Goal: Transaction & Acquisition: Purchase product/service

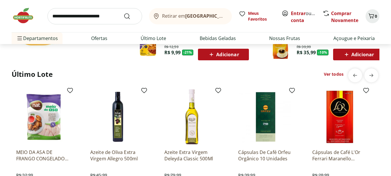
scroll to position [434, 0]
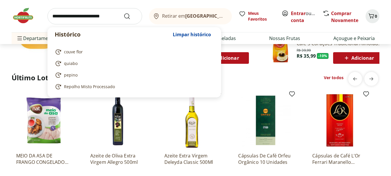
click at [81, 19] on input "search" at bounding box center [94, 16] width 95 height 16
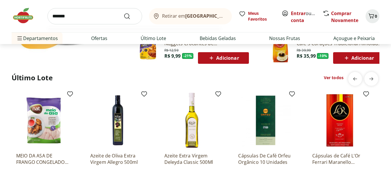
type input "*******"
click at [124, 13] on button "Submit Search" at bounding box center [131, 16] width 14 height 7
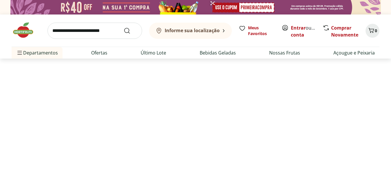
select select "**********"
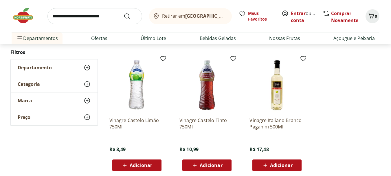
scroll to position [231, 0]
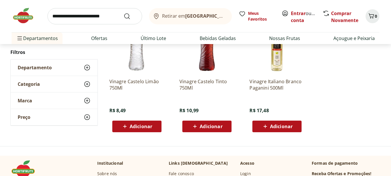
click at [202, 126] on span "Adicionar" at bounding box center [211, 126] width 23 height 5
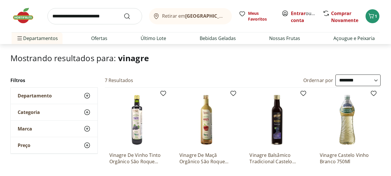
scroll to position [0, 0]
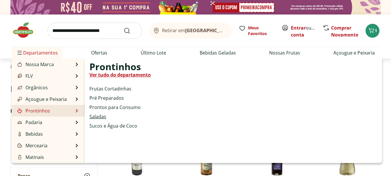
click at [97, 116] on link "Saladas" at bounding box center [97, 116] width 17 height 7
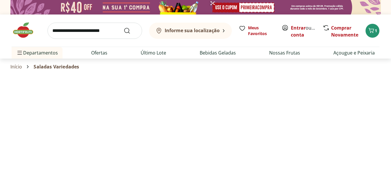
select select "**********"
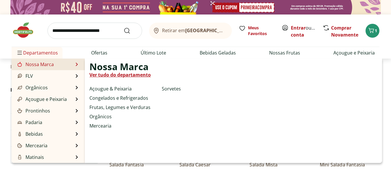
click at [47, 63] on link "Nossa Marca" at bounding box center [35, 64] width 38 height 7
select select "**********"
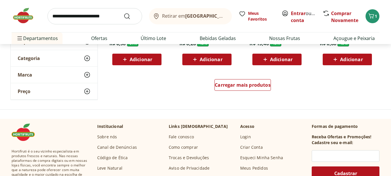
scroll to position [405, 0]
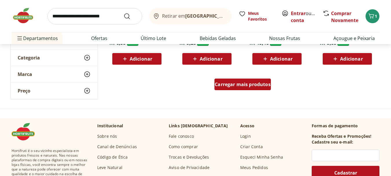
click at [215, 84] on span "Carregar mais produtos" at bounding box center [243, 84] width 56 height 5
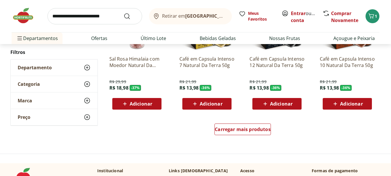
scroll to position [752, 0]
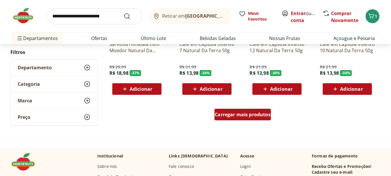
click at [218, 112] on span "Carregar mais produtos" at bounding box center [243, 114] width 56 height 5
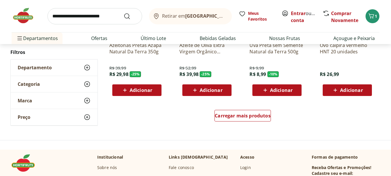
scroll to position [1186, 0]
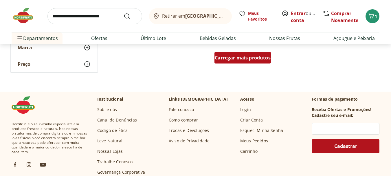
click at [230, 60] on span "Carregar mais produtos" at bounding box center [243, 57] width 56 height 5
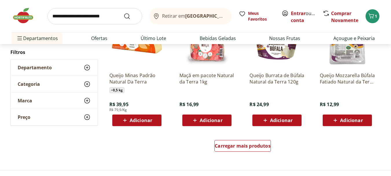
scroll to position [1505, 0]
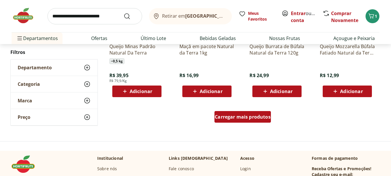
click at [225, 118] on span "Carregar mais produtos" at bounding box center [243, 116] width 56 height 5
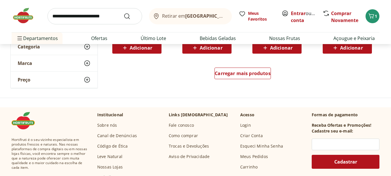
scroll to position [1939, 0]
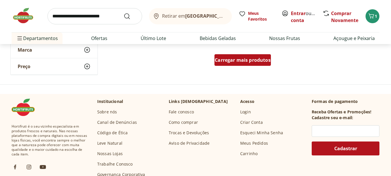
click at [239, 59] on span "Carregar mais produtos" at bounding box center [243, 60] width 56 height 5
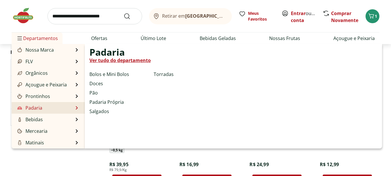
scroll to position [1273, 0]
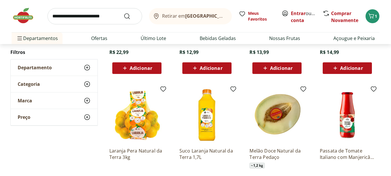
click at [95, 15] on input "search" at bounding box center [94, 16] width 95 height 16
type input "******"
click at [124, 13] on button "Submit Search" at bounding box center [131, 16] width 14 height 7
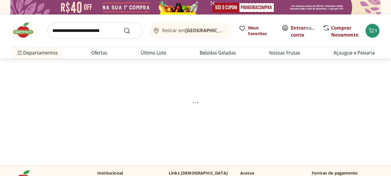
select select "**********"
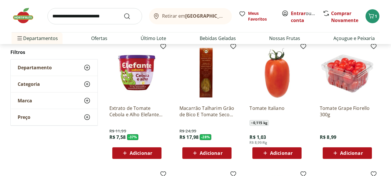
scroll to position [87, 0]
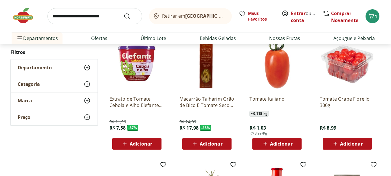
click at [136, 141] on span "Adicionar" at bounding box center [141, 143] width 23 height 5
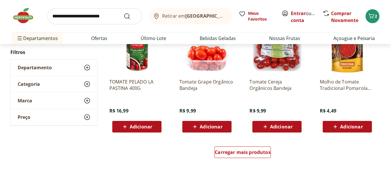
scroll to position [376, 0]
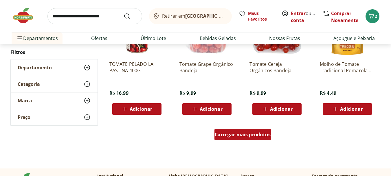
click at [249, 133] on span "Carregar mais produtos" at bounding box center [243, 134] width 56 height 5
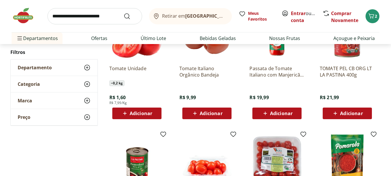
scroll to position [260, 0]
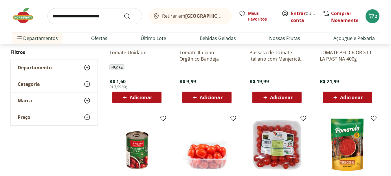
click at [146, 99] on span "Adicionar" at bounding box center [141, 97] width 23 height 5
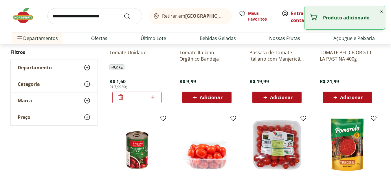
click at [137, 96] on input "*" at bounding box center [136, 97] width 25 height 6
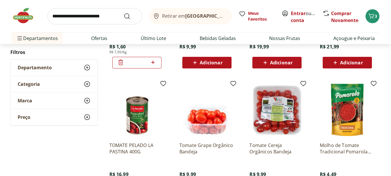
scroll to position [231, 0]
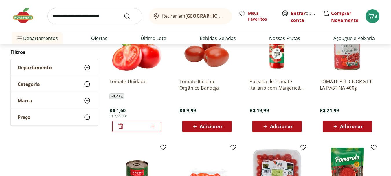
type input "*"
click at [178, 100] on div "Tomate Italiano Orgânico Bandeja R$ 9,99 Adicionar" at bounding box center [207, 75] width 64 height 123
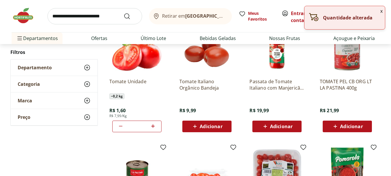
scroll to position [203, 0]
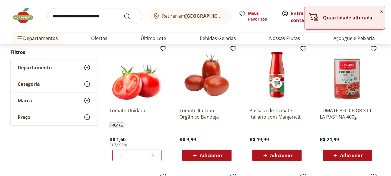
click at [79, 21] on input "search" at bounding box center [94, 16] width 95 height 16
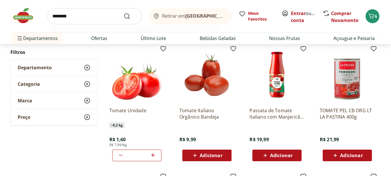
type input "********"
click at [124, 13] on button "Submit Search" at bounding box center [131, 16] width 14 height 7
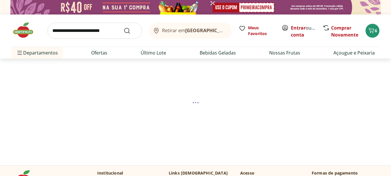
select select "**********"
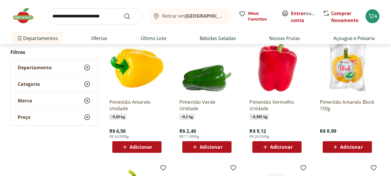
scroll to position [87, 0]
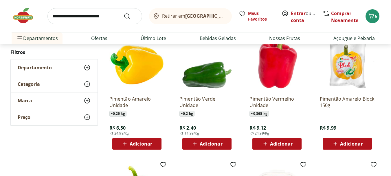
click at [132, 144] on span "Adicionar" at bounding box center [141, 143] width 23 height 5
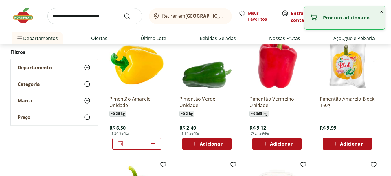
click at [267, 145] on icon at bounding box center [265, 143] width 7 height 7
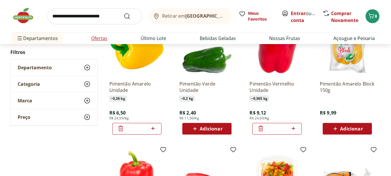
scroll to position [29, 0]
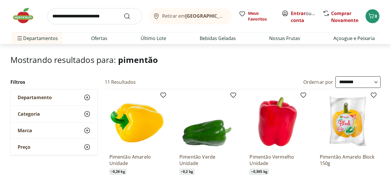
click at [98, 13] on input "search" at bounding box center [94, 16] width 95 height 16
type input "*********"
click at [124, 13] on button "Submit Search" at bounding box center [131, 16] width 14 height 7
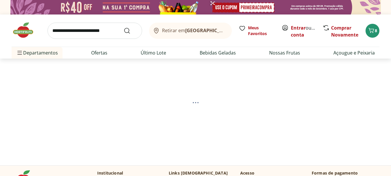
select select "**********"
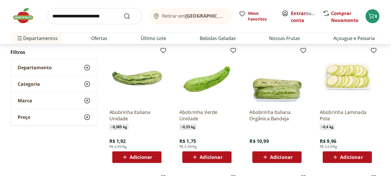
scroll to position [87, 0]
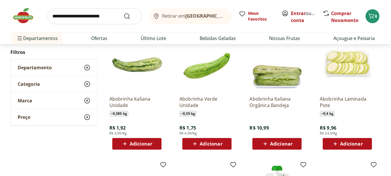
click at [129, 144] on span "Adicionar" at bounding box center [136, 143] width 31 height 7
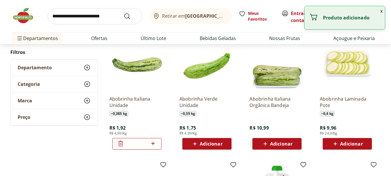
click at [152, 143] on icon at bounding box center [152, 142] width 3 height 3
type input "*"
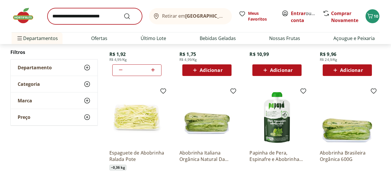
scroll to position [116, 0]
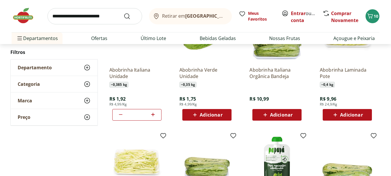
click at [81, 18] on input "search" at bounding box center [94, 16] width 95 height 16
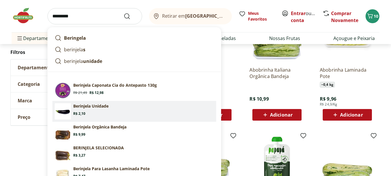
click at [104, 107] on p "Berinjela Unidade" at bounding box center [90, 106] width 35 height 6
type input "**********"
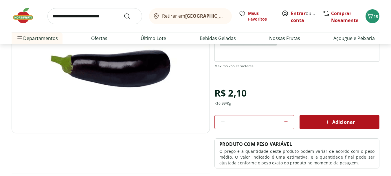
scroll to position [87, 0]
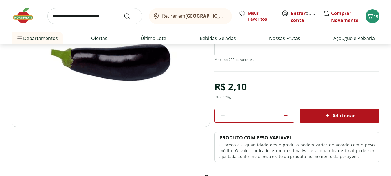
click at [320, 116] on div "Adicionar" at bounding box center [339, 115] width 71 height 10
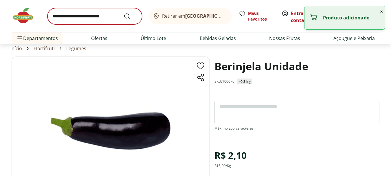
scroll to position [0, 0]
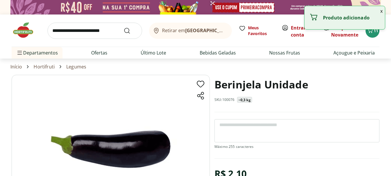
click at [103, 34] on input "search" at bounding box center [94, 31] width 95 height 16
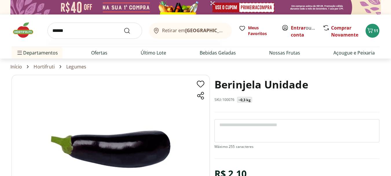
type input "******"
click at [124, 27] on button "Submit Search" at bounding box center [131, 30] width 14 height 7
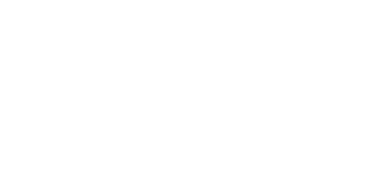
select select "**********"
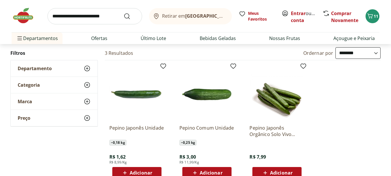
scroll to position [87, 0]
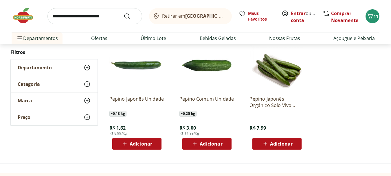
click at [131, 141] on span "Adicionar" at bounding box center [141, 143] width 23 height 5
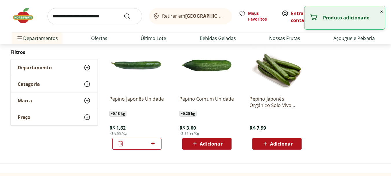
click at [152, 142] on icon at bounding box center [152, 143] width 7 height 7
type input "*"
click at [88, 19] on input "search" at bounding box center [94, 16] width 95 height 16
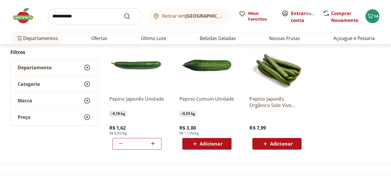
type input "**********"
click at [124, 13] on button "Submit Search" at bounding box center [131, 16] width 14 height 7
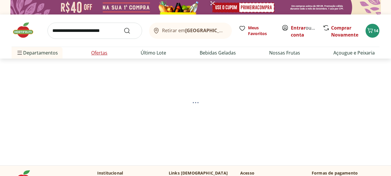
select select "**********"
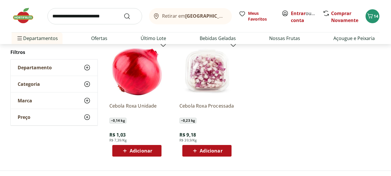
scroll to position [116, 0]
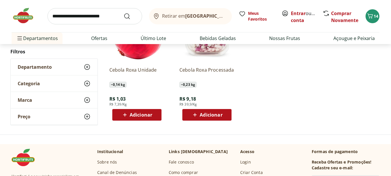
click at [129, 115] on span "Adicionar" at bounding box center [136, 114] width 31 height 7
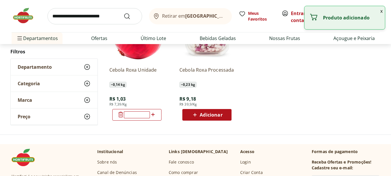
scroll to position [0, 0]
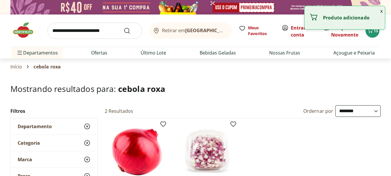
click at [87, 27] on input "search" at bounding box center [94, 31] width 95 height 16
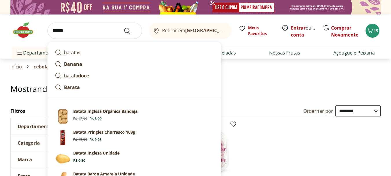
type input "******"
click at [124, 27] on button "Submit Search" at bounding box center [131, 30] width 14 height 7
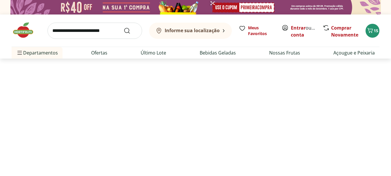
select select "**********"
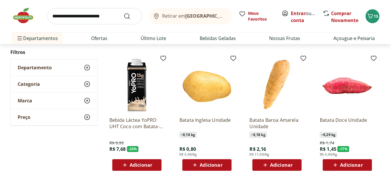
scroll to position [203, 0]
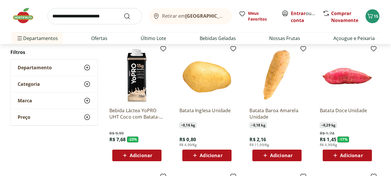
click at [218, 154] on span "Adicionar" at bounding box center [211, 155] width 23 height 5
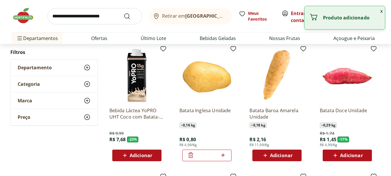
click at [224, 156] on icon at bounding box center [222, 154] width 7 height 7
type input "*"
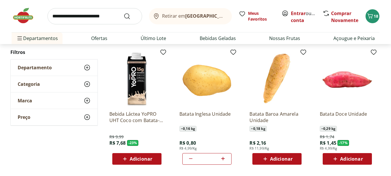
scroll to position [145, 0]
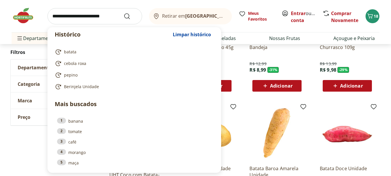
click at [60, 14] on input "search" at bounding box center [94, 16] width 95 height 16
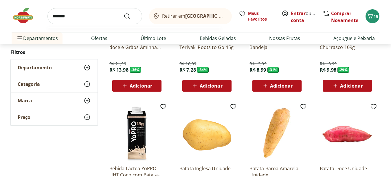
type input "*******"
click at [124, 13] on button "Submit Search" at bounding box center [131, 16] width 14 height 7
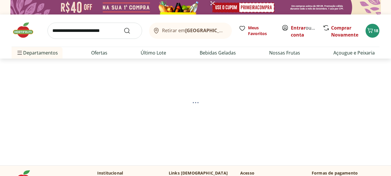
select select "**********"
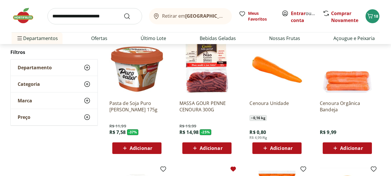
scroll to position [116, 0]
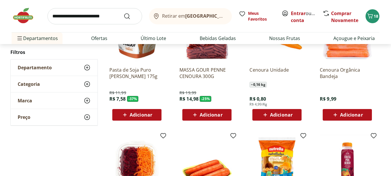
click at [273, 111] on span "Adicionar" at bounding box center [277, 114] width 31 height 7
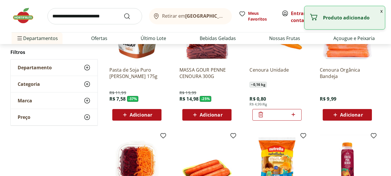
click at [293, 114] on icon at bounding box center [292, 114] width 3 height 3
type input "*"
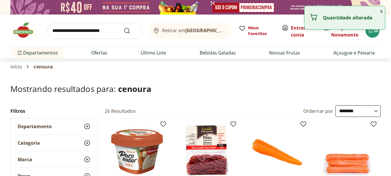
click at [93, 30] on input "search" at bounding box center [94, 31] width 95 height 16
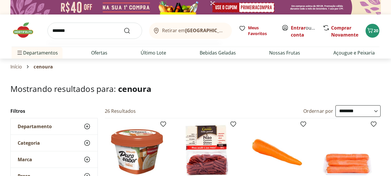
type input "*******"
click at [124, 27] on button "Submit Search" at bounding box center [131, 30] width 14 height 7
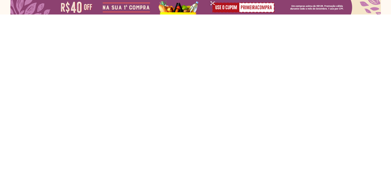
select select "**********"
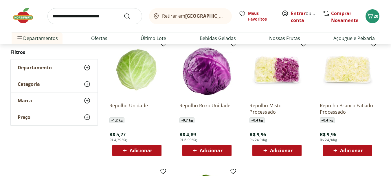
scroll to position [87, 0]
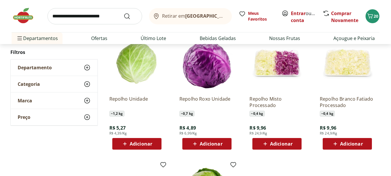
click at [265, 142] on icon at bounding box center [264, 143] width 3 height 3
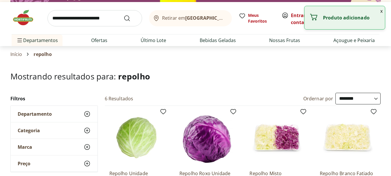
scroll to position [0, 0]
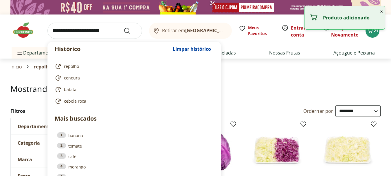
click at [89, 33] on input "search" at bounding box center [94, 31] width 95 height 16
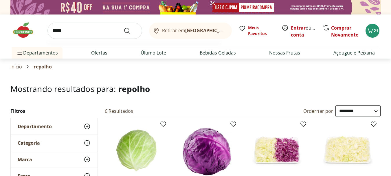
type input "*****"
click at [124, 27] on button "Submit Search" at bounding box center [131, 30] width 14 height 7
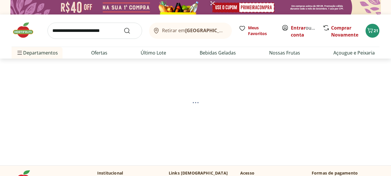
select select "**********"
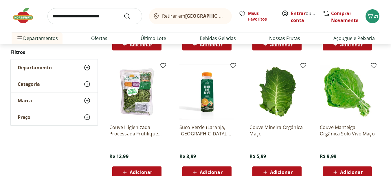
scroll to position [203, 0]
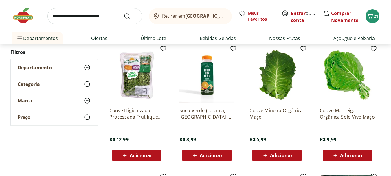
click at [129, 153] on span "Adicionar" at bounding box center [136, 155] width 31 height 7
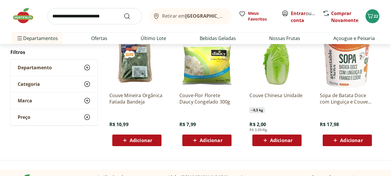
scroll to position [347, 0]
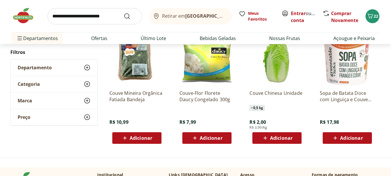
click at [262, 133] on div "Adicionar" at bounding box center [277, 138] width 40 height 10
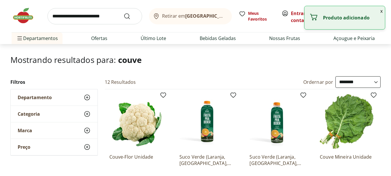
scroll to position [0, 0]
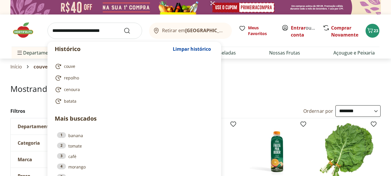
click at [81, 30] on input "search" at bounding box center [94, 31] width 95 height 16
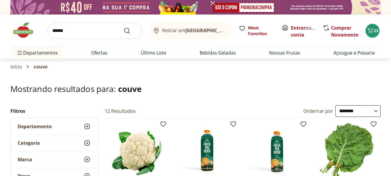
type input "******"
click at [124, 27] on button "Submit Search" at bounding box center [131, 30] width 14 height 7
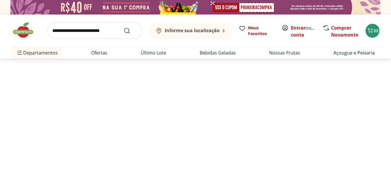
select select "**********"
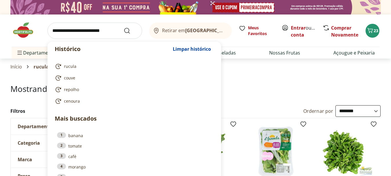
click at [92, 31] on input "search" at bounding box center [94, 31] width 95 height 16
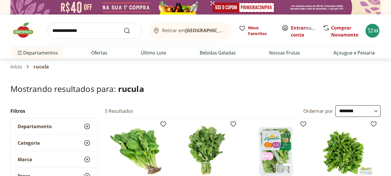
type input "**********"
click at [124, 27] on button "Submit Search" at bounding box center [131, 30] width 14 height 7
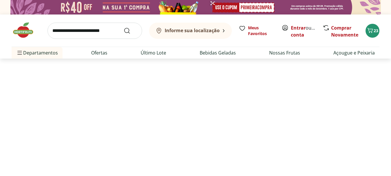
select select "**********"
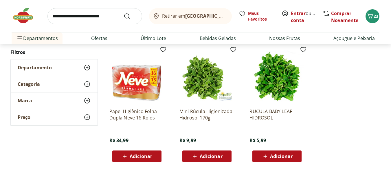
scroll to position [203, 0]
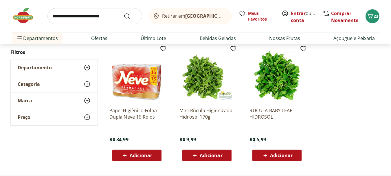
click at [201, 153] on span "Adicionar" at bounding box center [211, 155] width 23 height 5
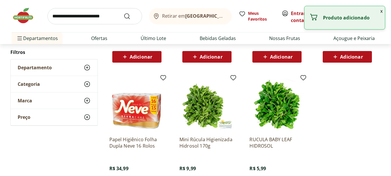
scroll to position [0, 0]
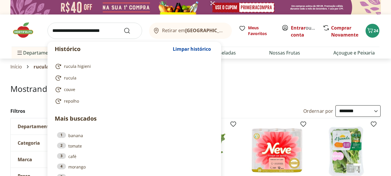
click at [83, 34] on input "search" at bounding box center [94, 31] width 95 height 16
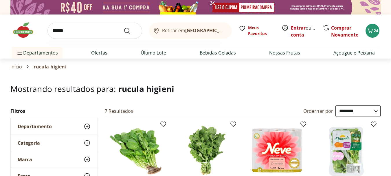
type input "******"
click at [124, 27] on button "Submit Search" at bounding box center [131, 30] width 14 height 7
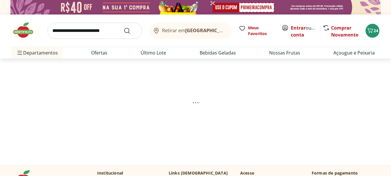
select select "**********"
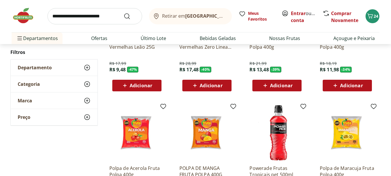
scroll to position [87, 0]
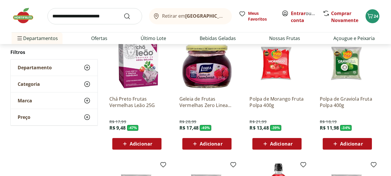
click at [342, 142] on span "Adicionar" at bounding box center [351, 143] width 23 height 5
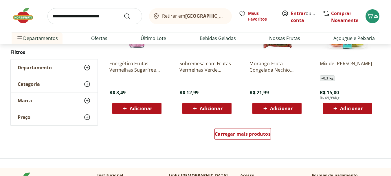
scroll to position [376, 0]
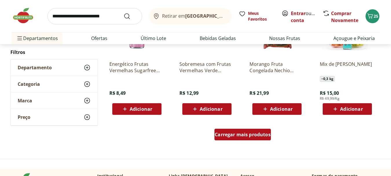
click at [251, 131] on div "Carregar mais produtos" at bounding box center [242, 134] width 56 height 12
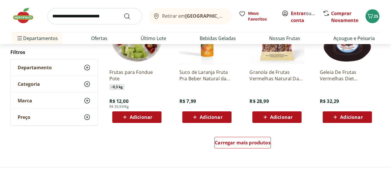
scroll to position [752, 0]
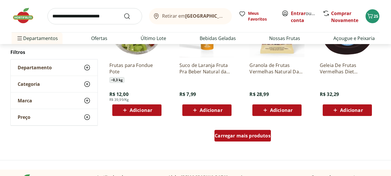
click at [256, 133] on span "Carregar mais produtos" at bounding box center [243, 135] width 56 height 5
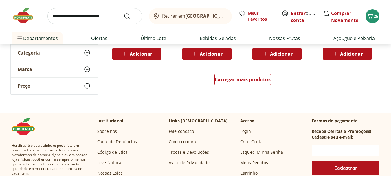
scroll to position [1186, 0]
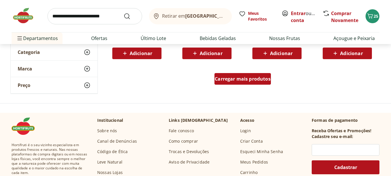
click at [228, 78] on span "Carregar mais produtos" at bounding box center [243, 78] width 56 height 5
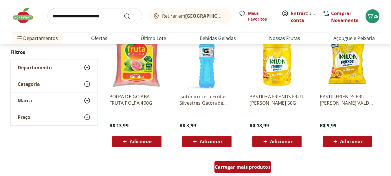
scroll to position [1534, 0]
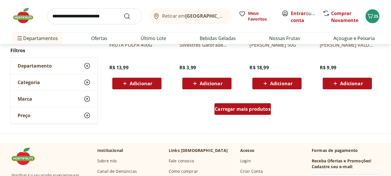
click at [231, 105] on div "Carregar mais produtos" at bounding box center [242, 109] width 56 height 12
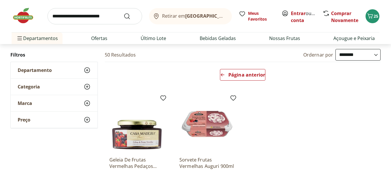
scroll to position [58, 0]
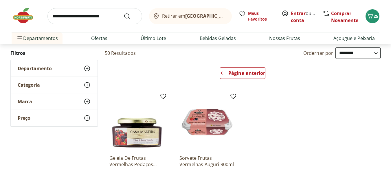
click at [66, 70] on div "Departamento" at bounding box center [54, 68] width 87 height 16
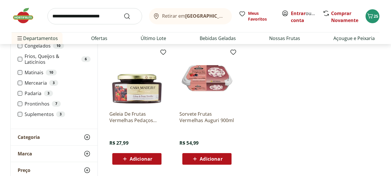
scroll to position [116, 0]
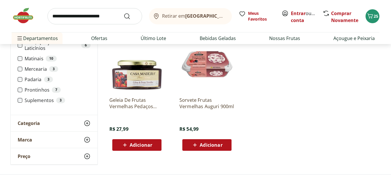
click at [52, 127] on div "Categoria" at bounding box center [54, 123] width 87 height 16
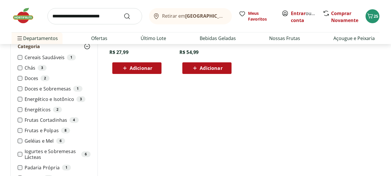
scroll to position [203, 0]
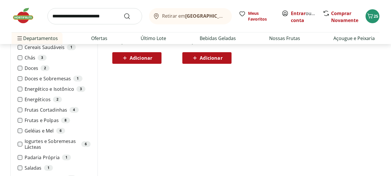
click at [41, 118] on label "Frutas e Polpas 8" at bounding box center [58, 120] width 66 height 6
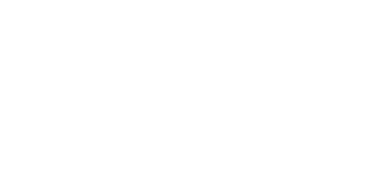
select select "**********"
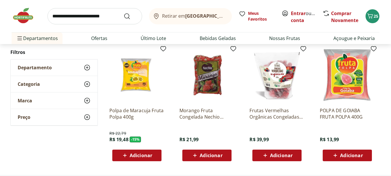
scroll to position [260, 0]
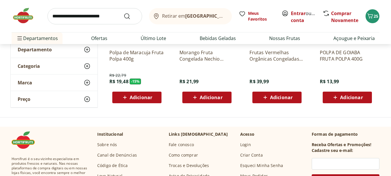
click at [55, 68] on div "Categoria" at bounding box center [54, 66] width 87 height 16
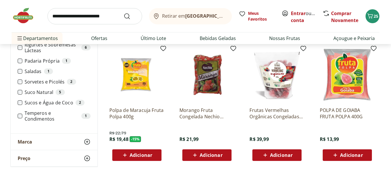
scroll to position [203, 0]
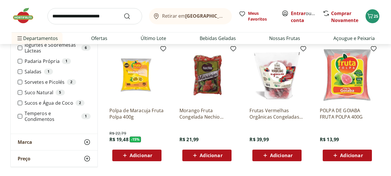
click at [67, 17] on input "search" at bounding box center [94, 16] width 95 height 16
type input "*"
type input "**********"
click at [124, 13] on button "Submit Search" at bounding box center [131, 16] width 14 height 7
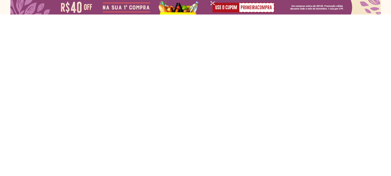
select select "**********"
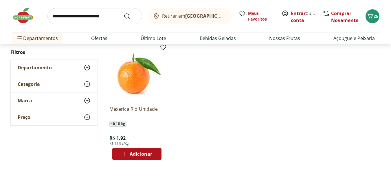
scroll to position [87, 0]
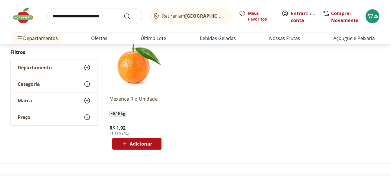
click at [145, 140] on span "Adicionar" at bounding box center [136, 143] width 31 height 7
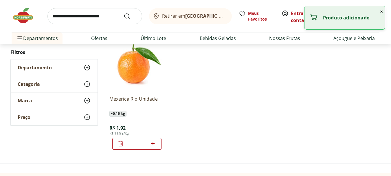
click at [154, 143] on icon at bounding box center [152, 142] width 3 height 3
type input "*"
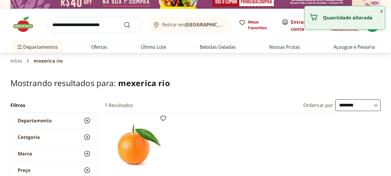
scroll to position [0, 0]
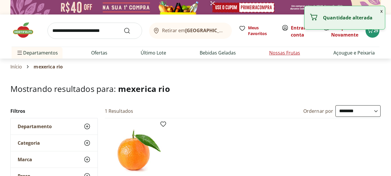
click at [283, 53] on link "Nossas Frutas" at bounding box center [284, 52] width 31 height 7
select select "**********"
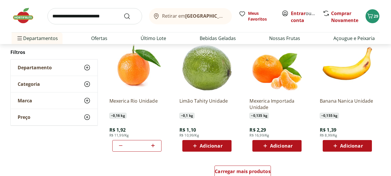
scroll to position [347, 0]
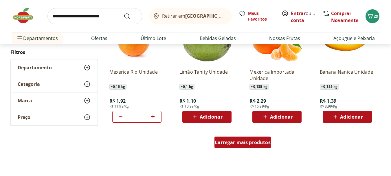
click at [234, 142] on span "Carregar mais produtos" at bounding box center [243, 142] width 56 height 5
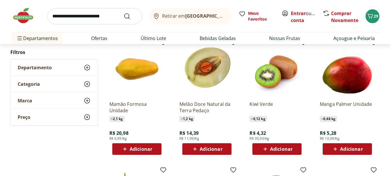
scroll to position [579, 0]
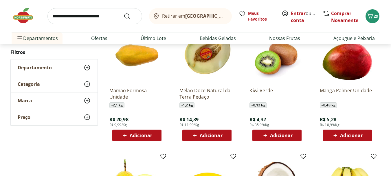
click at [332, 137] on icon at bounding box center [335, 135] width 7 height 7
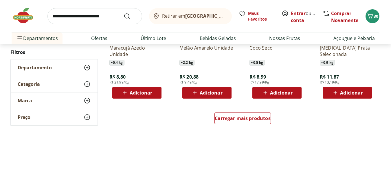
scroll to position [752, 0]
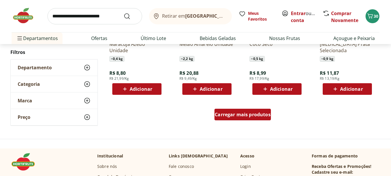
click at [249, 110] on div "Carregar mais produtos" at bounding box center [242, 115] width 56 height 12
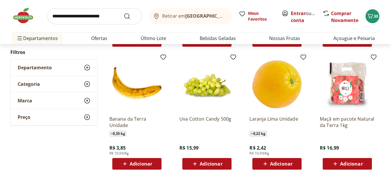
scroll to position [810, 0]
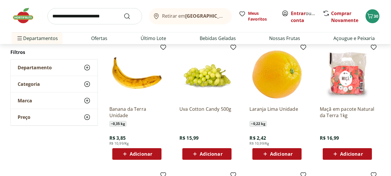
click at [214, 151] on span "Adicionar" at bounding box center [211, 153] width 23 height 5
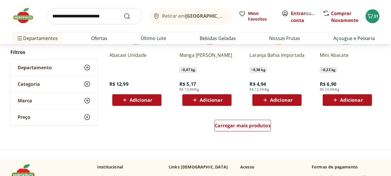
scroll to position [1129, 0]
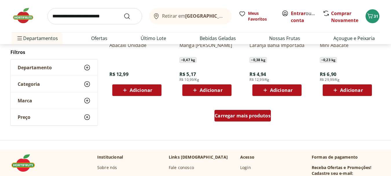
click at [239, 120] on div "Carregar mais produtos" at bounding box center [242, 116] width 56 height 12
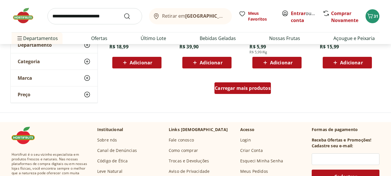
scroll to position [1534, 0]
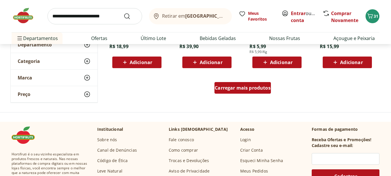
click at [247, 89] on span "Carregar mais produtos" at bounding box center [243, 87] width 56 height 5
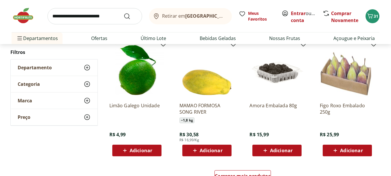
scroll to position [1852, 0]
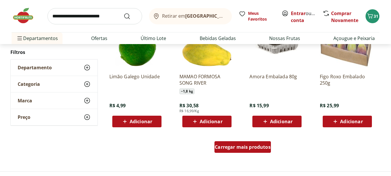
click at [229, 148] on span "Carregar mais produtos" at bounding box center [243, 146] width 56 height 5
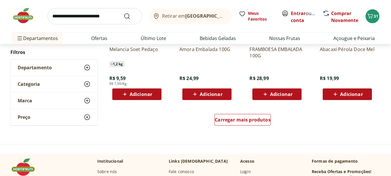
scroll to position [2257, 0]
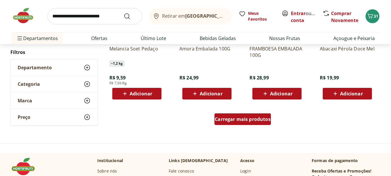
click at [224, 120] on span "Carregar mais produtos" at bounding box center [243, 119] width 56 height 5
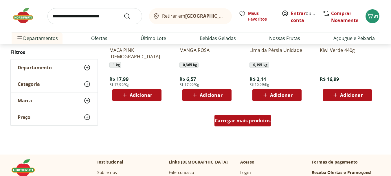
scroll to position [2633, 0]
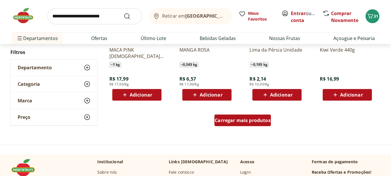
click at [224, 120] on span "Carregar mais produtos" at bounding box center [243, 120] width 56 height 5
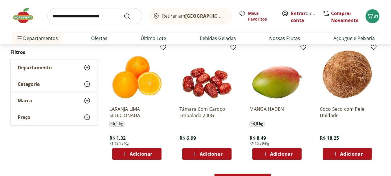
scroll to position [2980, 0]
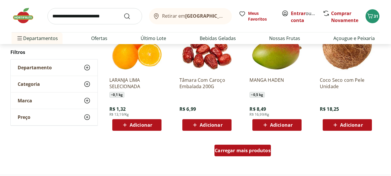
click at [230, 152] on span "Carregar mais produtos" at bounding box center [243, 150] width 56 height 5
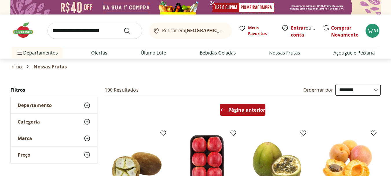
click at [246, 112] on span "Página anterior" at bounding box center [246, 109] width 37 height 5
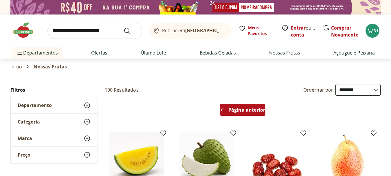
click at [248, 109] on span "Página anterior" at bounding box center [246, 109] width 37 height 5
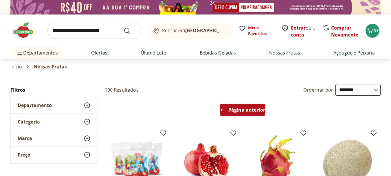
click at [248, 109] on span "Página anterior" at bounding box center [246, 109] width 37 height 5
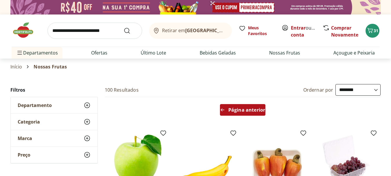
click at [248, 109] on span "Página anterior" at bounding box center [246, 109] width 37 height 5
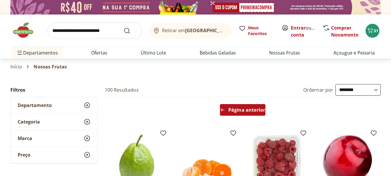
click at [248, 109] on span "Página anterior" at bounding box center [246, 109] width 37 height 5
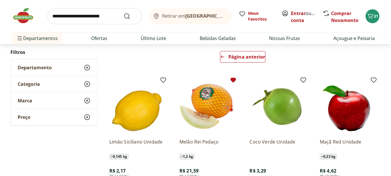
scroll to position [29, 0]
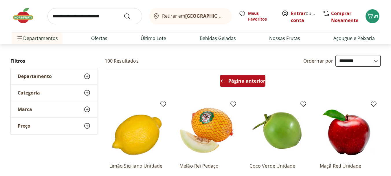
click at [243, 82] on span "Página anterior" at bounding box center [246, 80] width 37 height 5
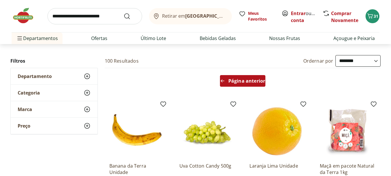
click at [243, 82] on span "Página anterior" at bounding box center [246, 80] width 37 height 5
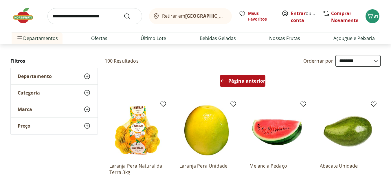
click at [243, 82] on span "Página anterior" at bounding box center [246, 80] width 37 height 5
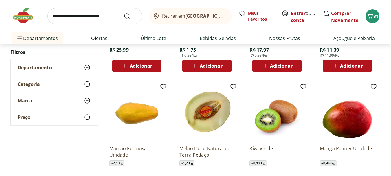
scroll to position [550, 0]
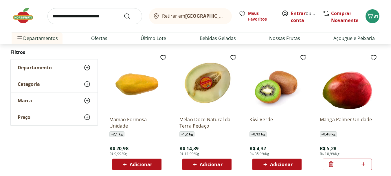
click at [205, 164] on span "Adicionar" at bounding box center [211, 164] width 23 height 5
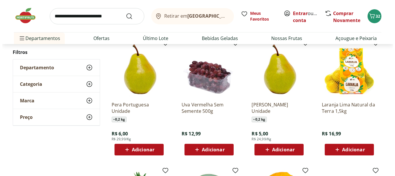
scroll to position [955, 0]
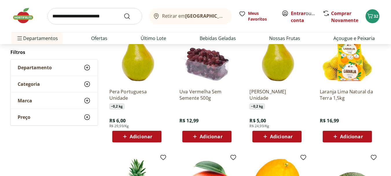
click at [196, 135] on icon at bounding box center [194, 136] width 7 height 7
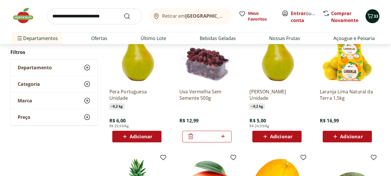
click at [374, 16] on span "33" at bounding box center [376, 15] width 5 height 5
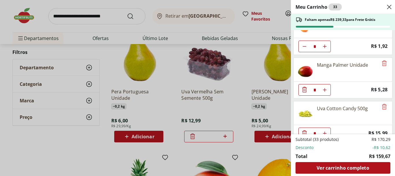
scroll to position [723, 0]
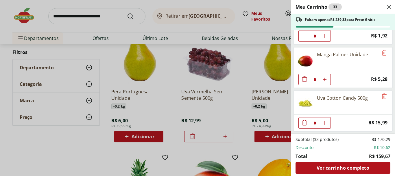
click at [326, 79] on icon "Aumentar Quantidade" at bounding box center [325, 79] width 5 height 5
type input "*"
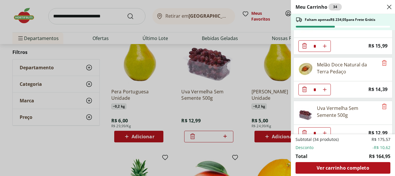
scroll to position [810, 0]
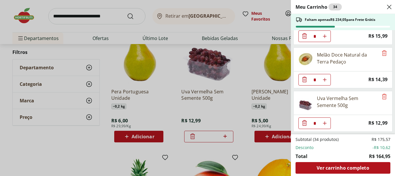
click at [303, 122] on icon "Diminuir Quantidade" at bounding box center [304, 122] width 7 height 7
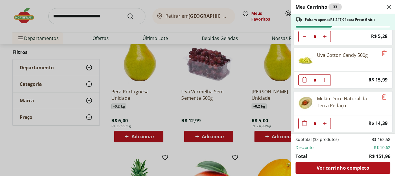
scroll to position [767, 0]
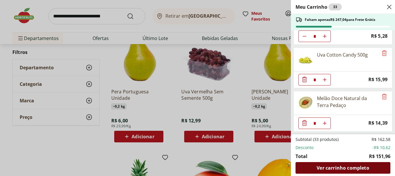
click at [330, 168] on span "Ver carrinho completo" at bounding box center [343, 167] width 52 height 5
